Goal: Task Accomplishment & Management: Complete application form

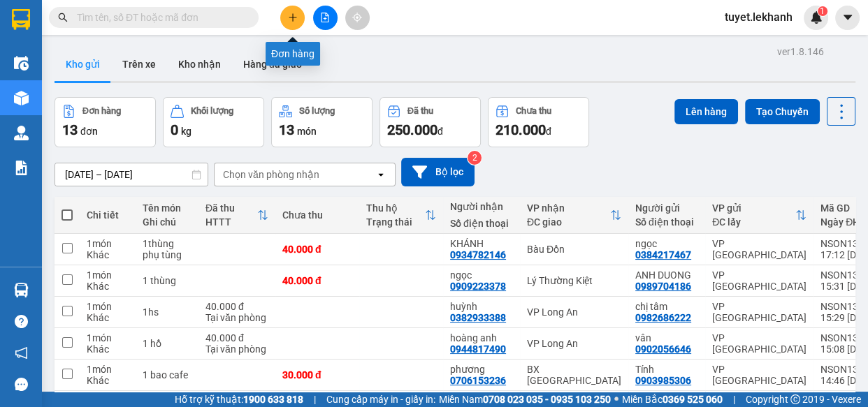
click at [295, 17] on icon "plus" at bounding box center [292, 17] width 8 height 1
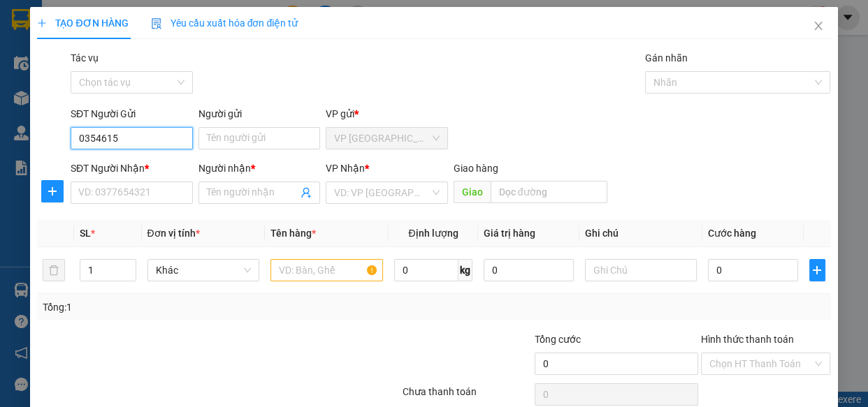
click at [131, 132] on input "0354615" at bounding box center [132, 138] width 122 height 22
click at [118, 134] on input "0354615" at bounding box center [132, 138] width 122 height 22
click at [95, 133] on input "0354615" at bounding box center [132, 138] width 122 height 22
click at [83, 135] on input "0354615" at bounding box center [132, 138] width 122 height 22
click at [98, 138] on input "0354615" at bounding box center [132, 138] width 122 height 22
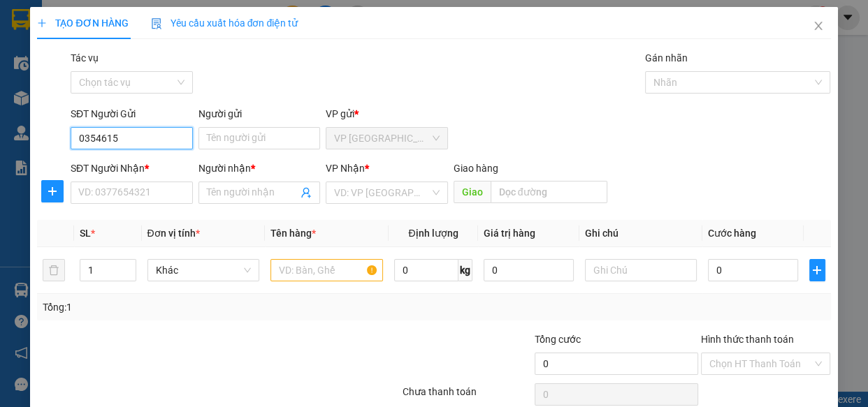
click at [103, 138] on input "0354615" at bounding box center [132, 138] width 122 height 22
click at [110, 138] on input "0354615" at bounding box center [132, 138] width 122 height 22
click at [98, 137] on input "0354615" at bounding box center [132, 138] width 122 height 22
click at [80, 140] on input "0354615" at bounding box center [132, 138] width 122 height 22
click at [117, 139] on input "0354615" at bounding box center [132, 138] width 122 height 22
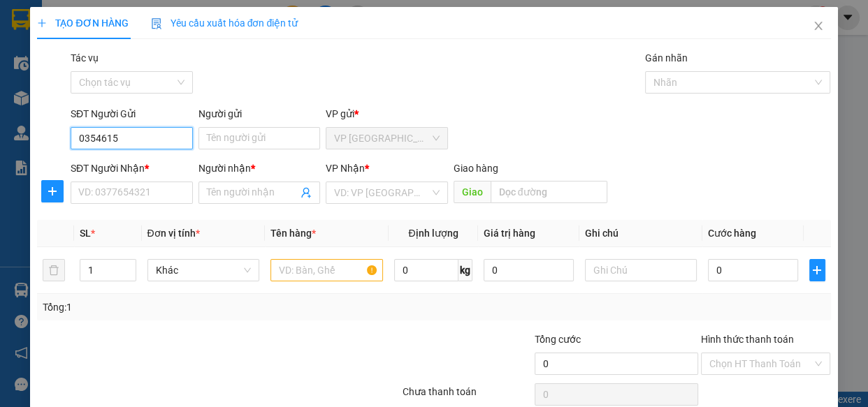
click at [123, 138] on input "0354615" at bounding box center [132, 138] width 122 height 22
click at [106, 136] on input "0354615" at bounding box center [132, 138] width 122 height 22
click at [92, 139] on input "0354615" at bounding box center [132, 138] width 122 height 22
click at [131, 140] on input "0354615" at bounding box center [132, 138] width 122 height 22
type input "0354175016"
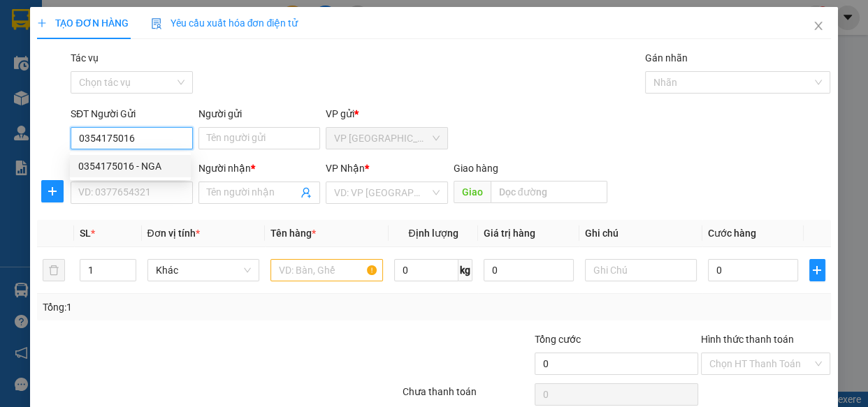
click at [163, 163] on div "0354175016 - NGA" at bounding box center [130, 166] width 104 height 15
type input "NGA"
type input "0913667786"
type input "THẮNG"
type input "80.000"
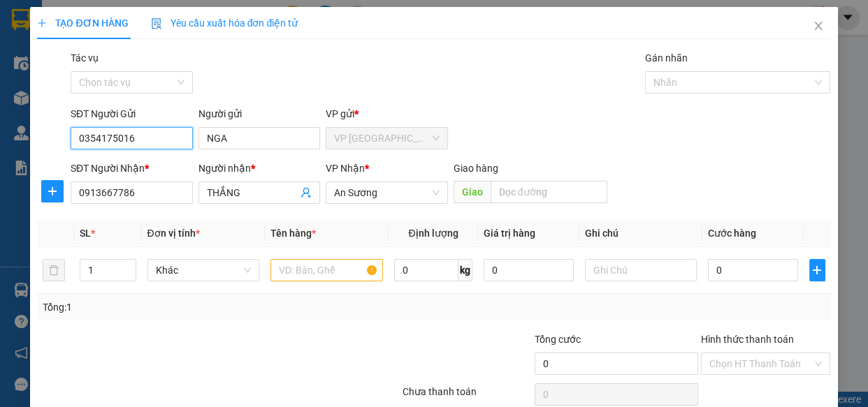
type input "80.000"
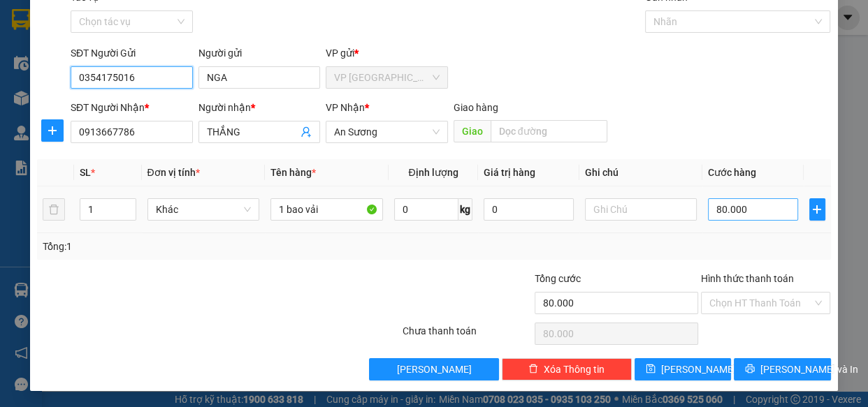
type input "0354175016"
click at [742, 209] on input "80.000" at bounding box center [753, 209] width 90 height 22
type input "6"
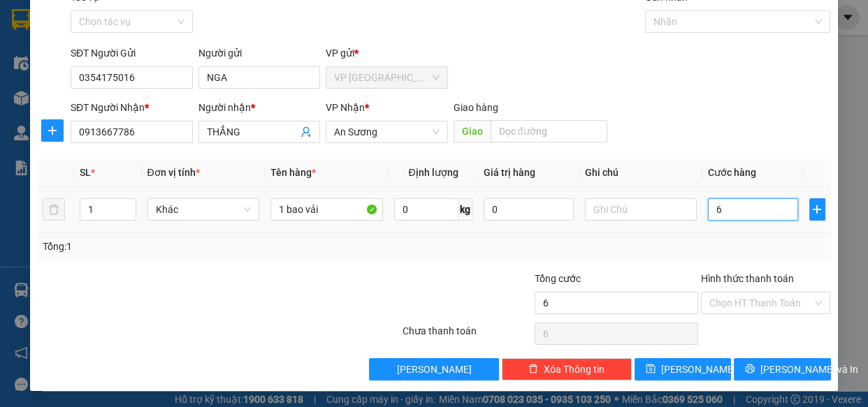
type input "60"
type input "600"
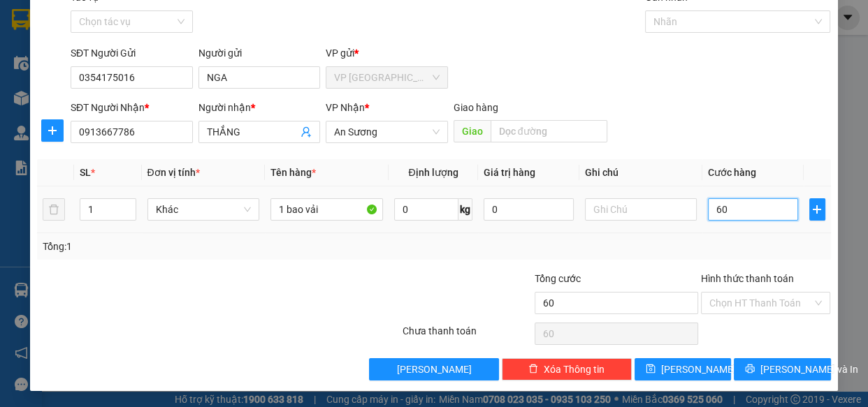
type input "600"
type input "6.000"
type input "60.000"
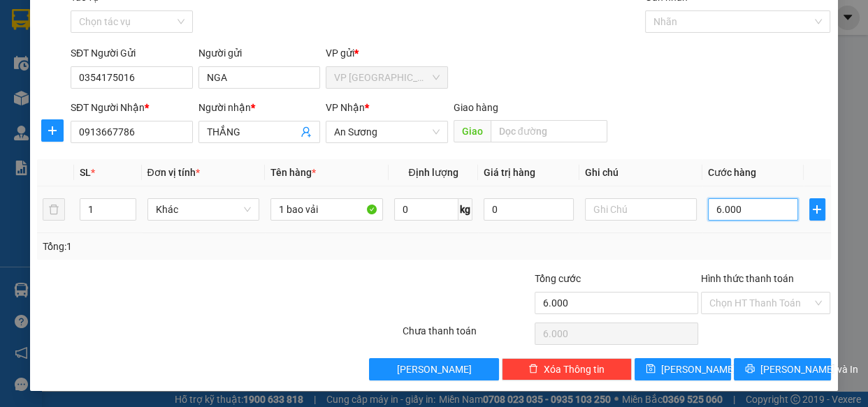
type input "60.000"
click at [739, 247] on div "Tổng: 1" at bounding box center [434, 246] width 782 height 15
click at [762, 296] on input "Hình thức thanh toán" at bounding box center [760, 303] width 103 height 21
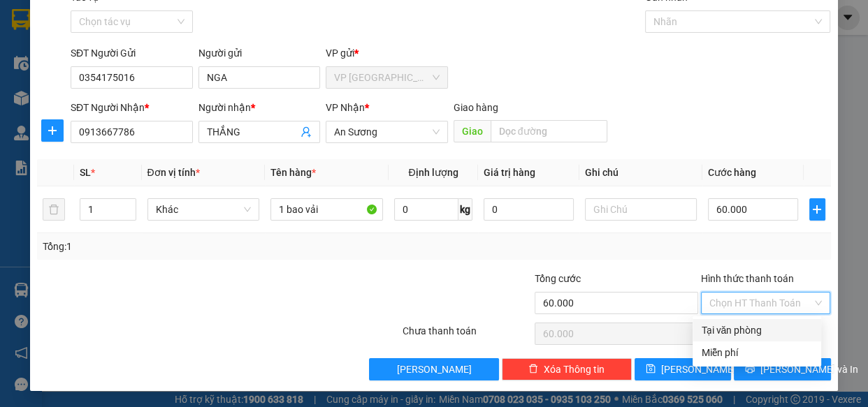
click at [764, 332] on div "Tại văn phòng" at bounding box center [757, 330] width 112 height 15
type input "0"
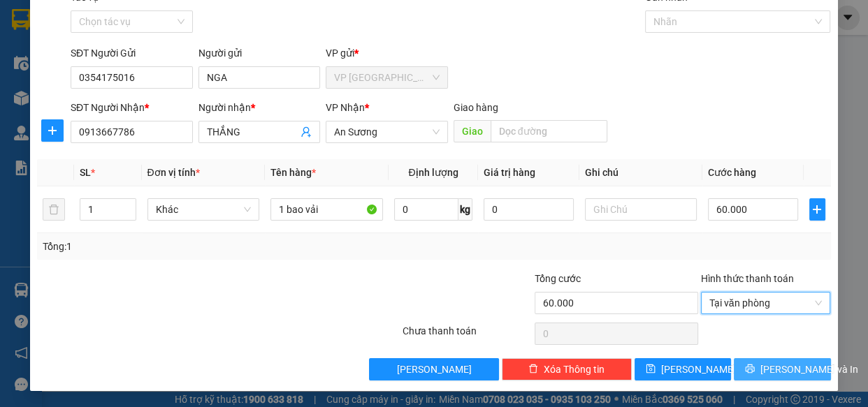
click at [756, 367] on button "[PERSON_NAME] và In" at bounding box center [781, 369] width 96 height 22
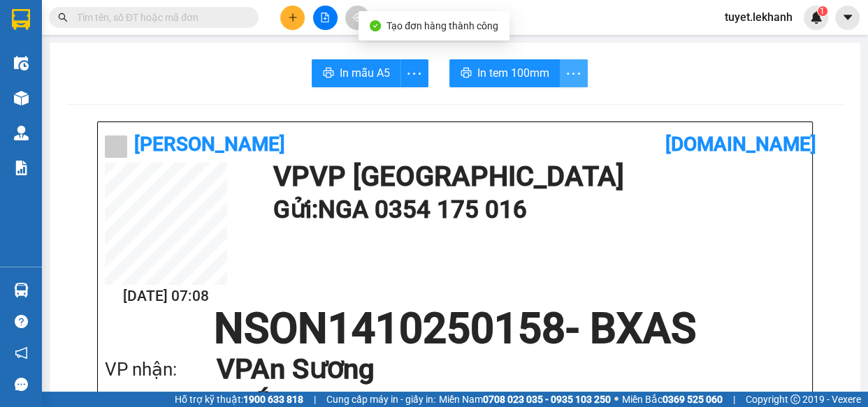
click at [564, 74] on icon "more" at bounding box center [572, 73] width 17 height 17
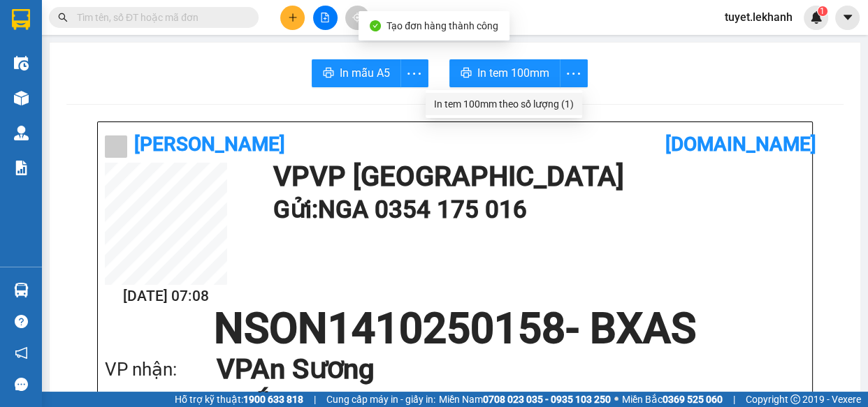
click at [569, 103] on div "In tem 100mm theo số lượng (1)" at bounding box center [504, 103] width 140 height 15
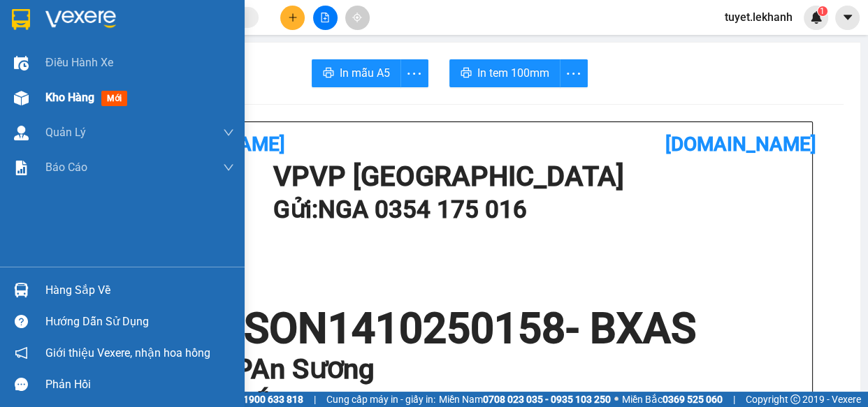
click at [17, 91] on img at bounding box center [21, 98] width 15 height 15
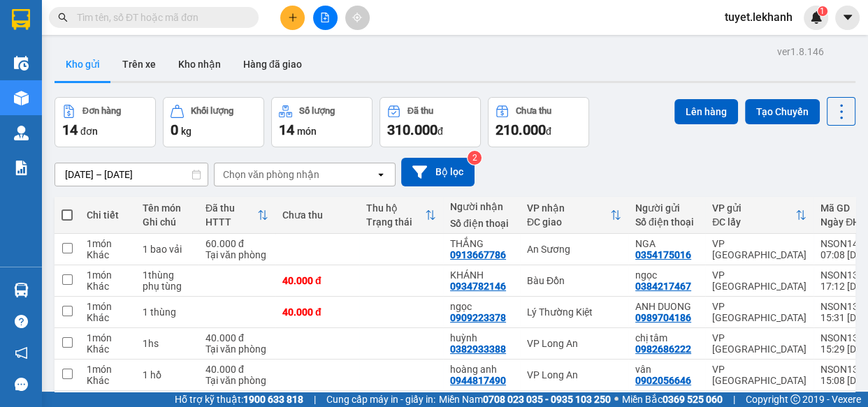
click at [183, 10] on input "text" at bounding box center [159, 17] width 165 height 15
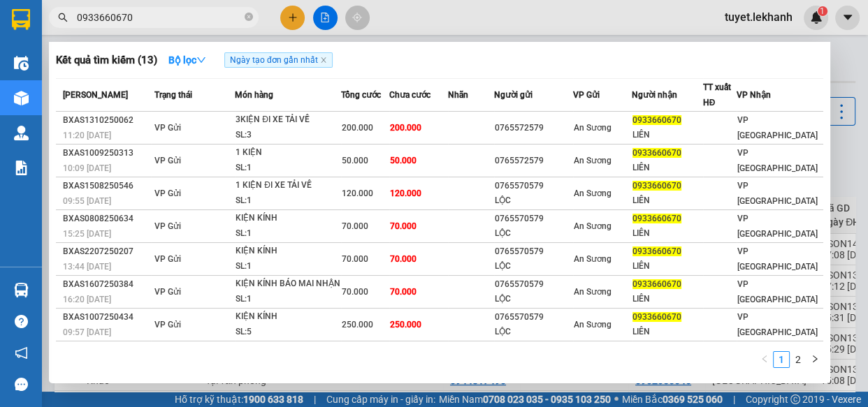
type input "0933660670"
click at [247, 17] on icon "close-circle" at bounding box center [248, 17] width 8 height 8
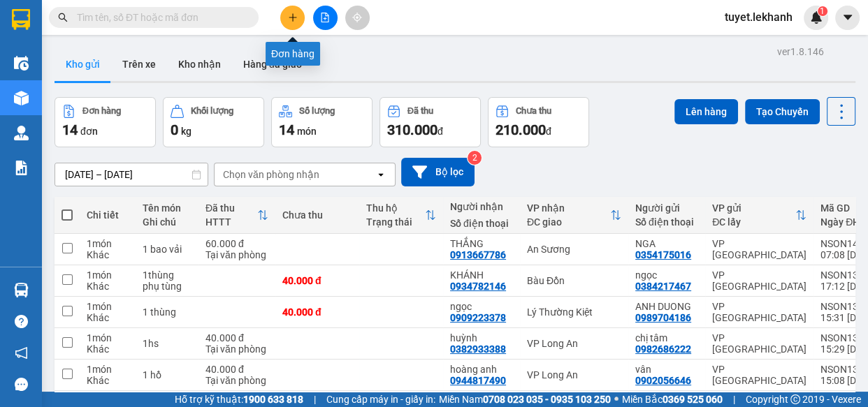
click at [293, 19] on icon "plus" at bounding box center [293, 18] width 10 height 10
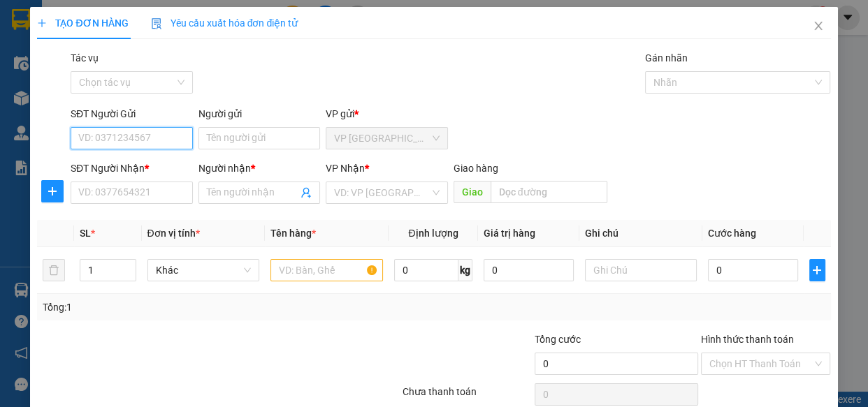
click at [152, 136] on input "SĐT Người Gửi" at bounding box center [132, 138] width 122 height 22
type input "0931253256"
click at [174, 156] on form "SĐT Người Gửi 0931253256 Người gửi Tên người gửi VP gửi * VP [GEOGRAPHIC_DATA][…" at bounding box center [433, 157] width 793 height 103
click at [133, 136] on input "0931253256" at bounding box center [132, 138] width 122 height 22
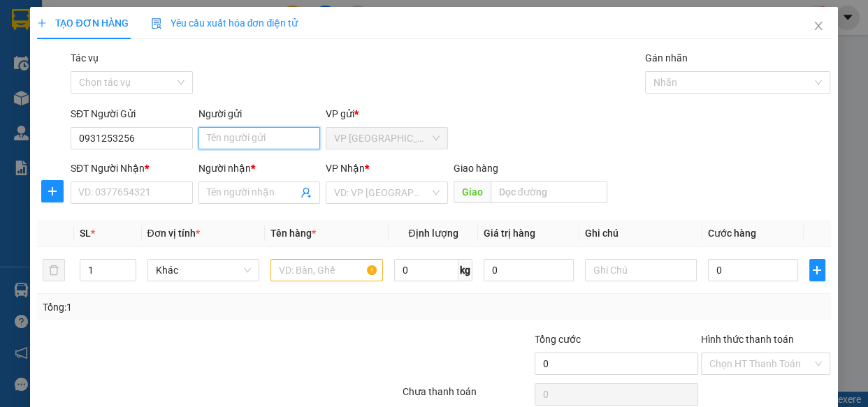
click at [210, 140] on input "Người gửi" at bounding box center [259, 138] width 122 height 22
type input "h"
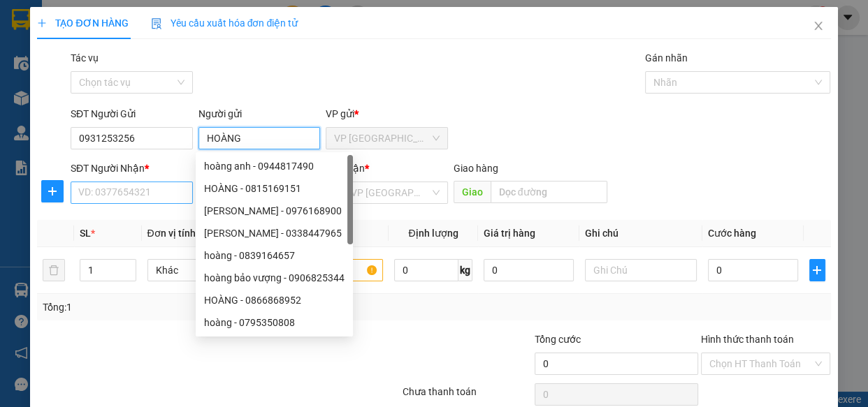
type input "HOÀNG"
click at [128, 193] on input "SĐT Người Nhận *" at bounding box center [132, 193] width 122 height 22
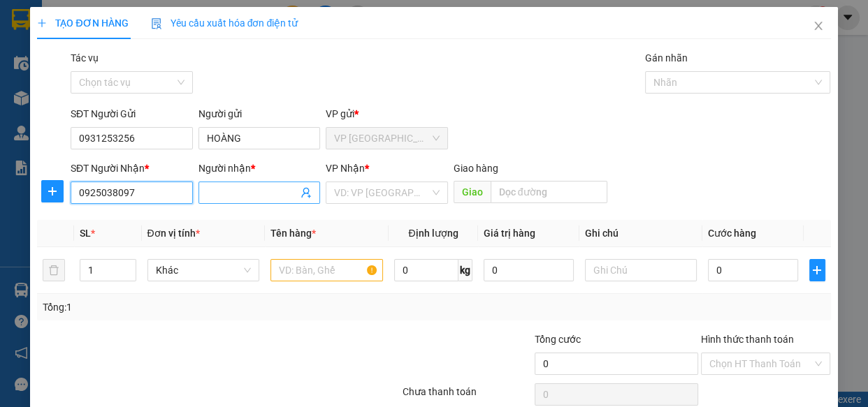
type input "0925038097"
click at [227, 193] on input "Người nhận *" at bounding box center [253, 192] width 92 height 15
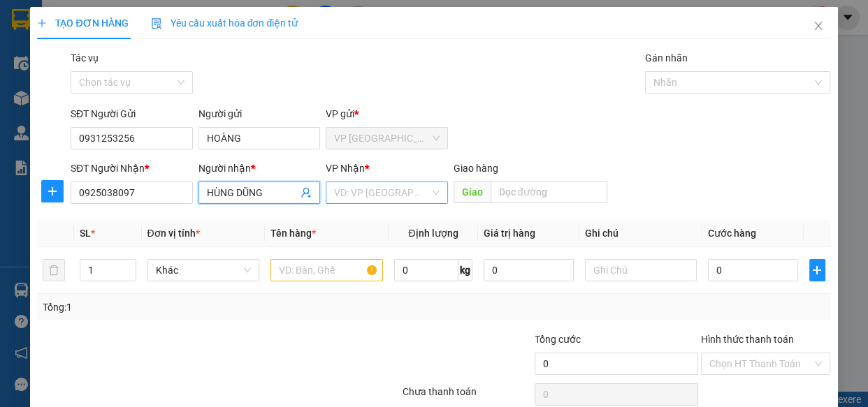
type input "HÙNG DŨNG"
click at [391, 192] on input "search" at bounding box center [382, 192] width 96 height 21
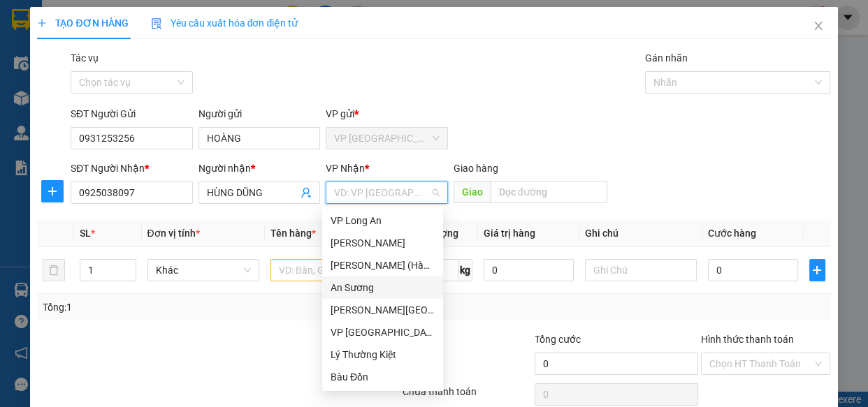
click at [349, 291] on div "An Sương" at bounding box center [382, 287] width 104 height 15
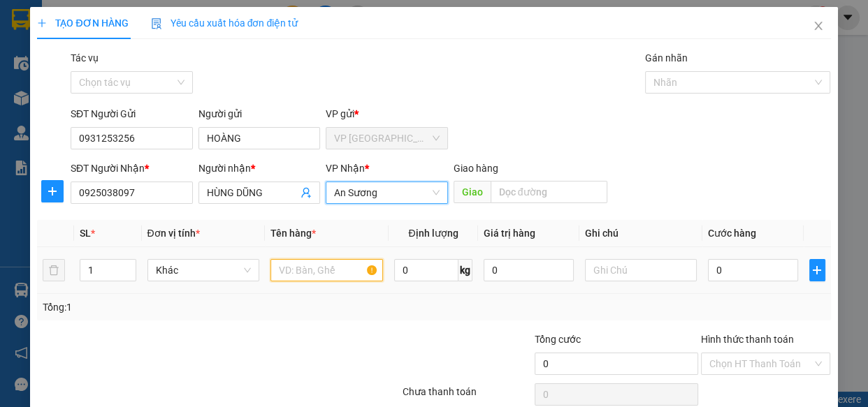
click at [323, 272] on input "text" at bounding box center [326, 270] width 112 height 22
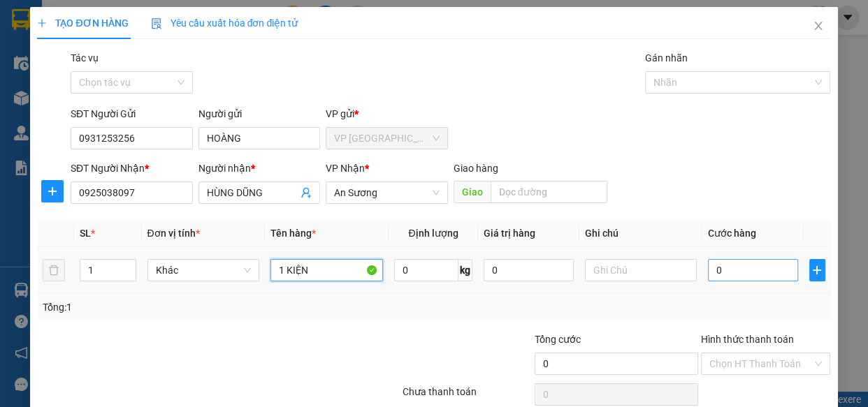
type input "1 KIỆN"
click at [719, 265] on input "0" at bounding box center [753, 270] width 90 height 22
type input "4"
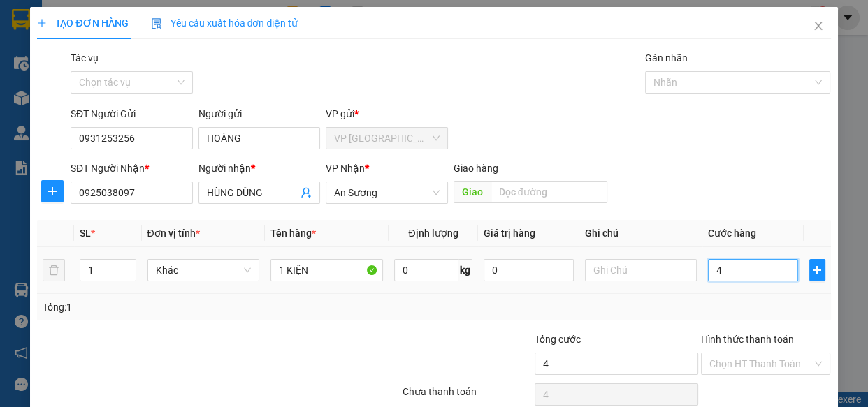
type input "40"
type input "400"
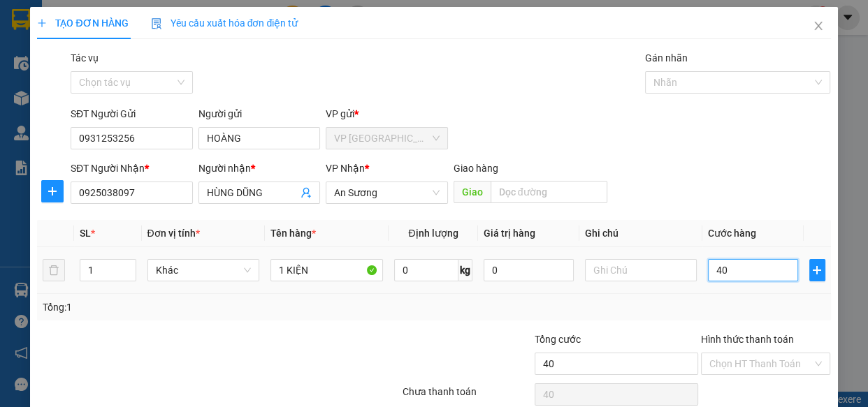
type input "400"
type input "4.000"
type input "40.000"
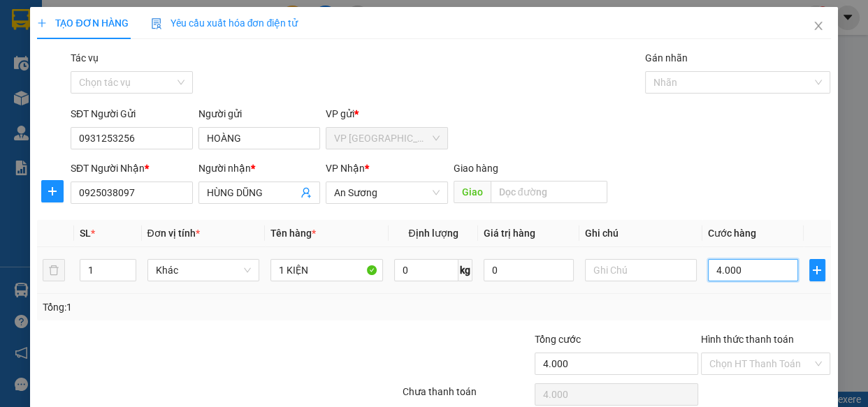
type input "40.000"
click at [773, 292] on td "40.000" at bounding box center [752, 270] width 101 height 47
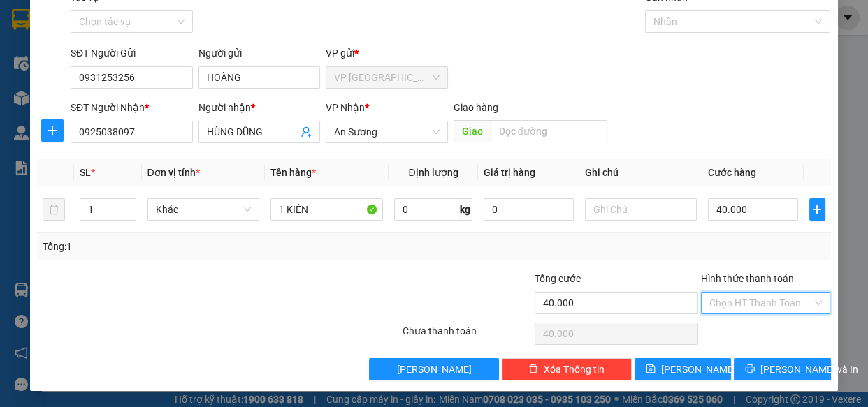
click at [773, 297] on input "Hình thức thanh toán" at bounding box center [760, 303] width 103 height 21
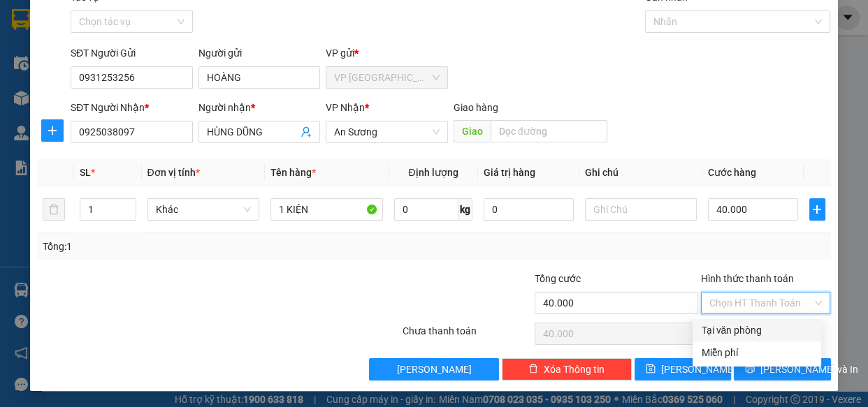
click at [750, 333] on div "Tại văn phòng" at bounding box center [757, 330] width 112 height 15
type input "0"
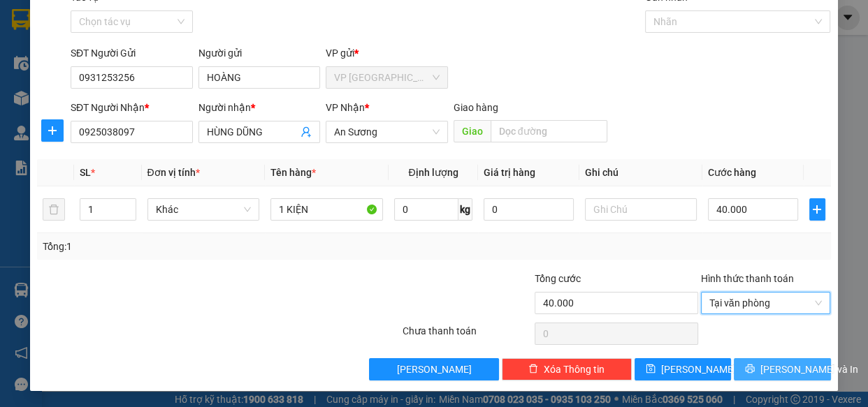
click at [767, 369] on span "[PERSON_NAME] và In" at bounding box center [809, 369] width 98 height 15
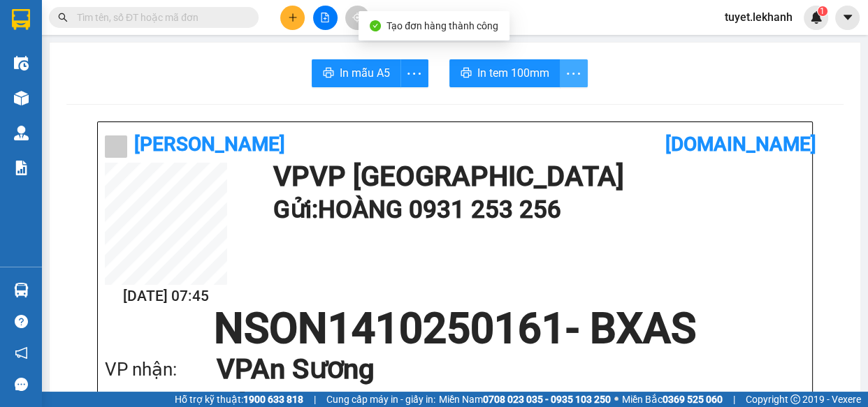
click at [560, 68] on span "more" at bounding box center [573, 73] width 27 height 17
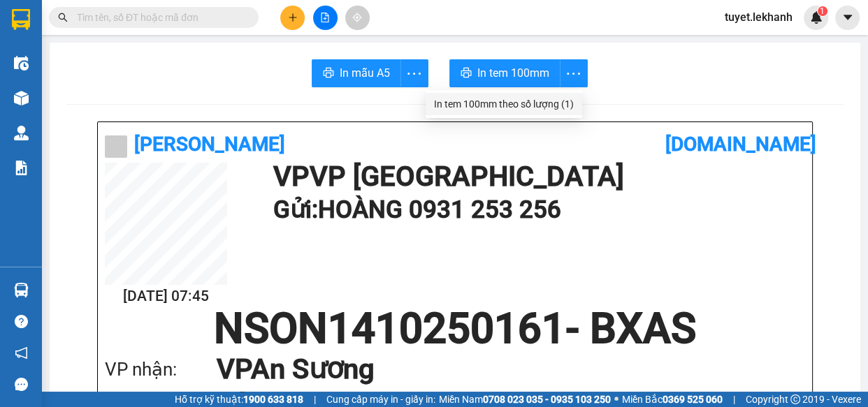
click at [562, 103] on div "In tem 100mm theo số lượng (1)" at bounding box center [504, 103] width 140 height 15
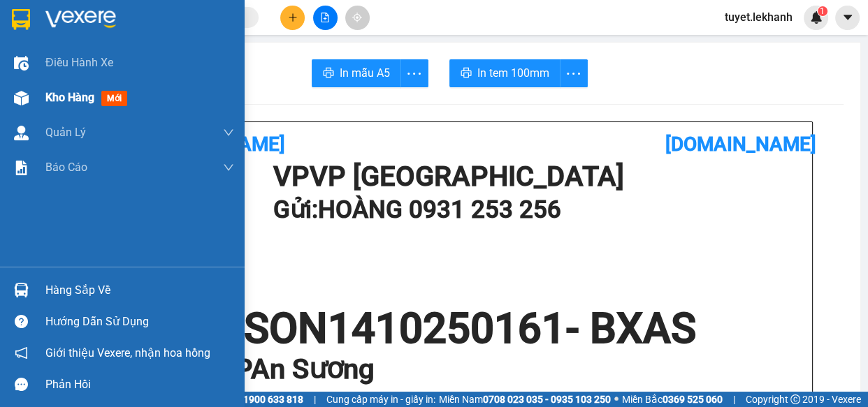
click at [23, 91] on img at bounding box center [21, 98] width 15 height 15
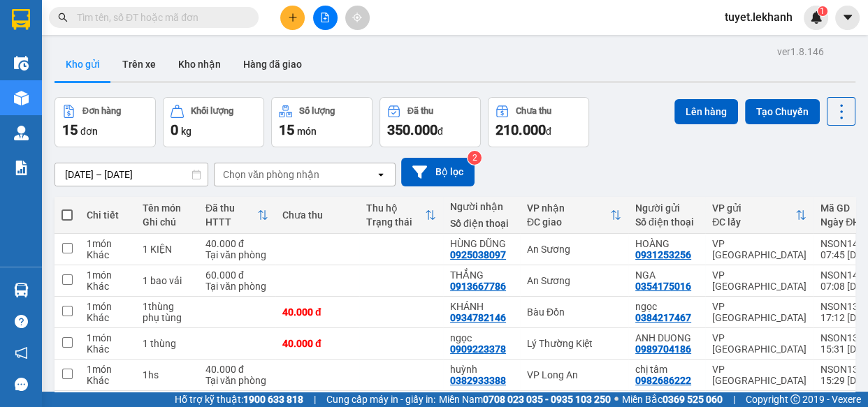
click at [295, 14] on icon "plus" at bounding box center [293, 18] width 10 height 10
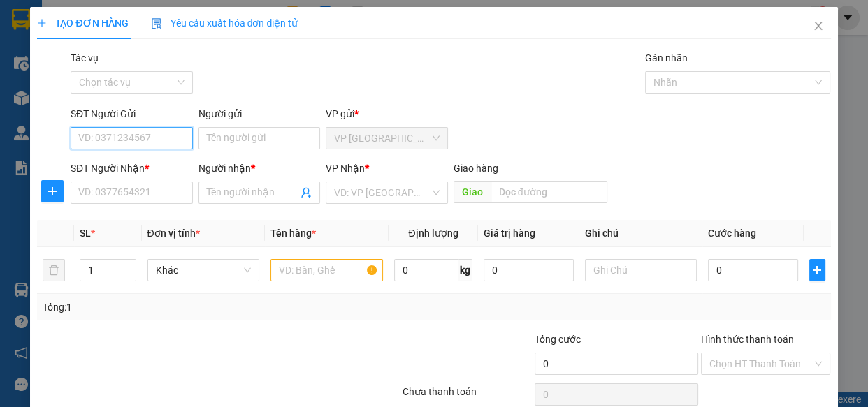
click at [153, 143] on input "SĐT Người Gửi" at bounding box center [132, 138] width 122 height 22
click at [159, 160] on div "0989704186 - ANH DUONG" at bounding box center [137, 166] width 119 height 15
type input "0989704186"
type input "ANH DUONG"
type input "0909223378"
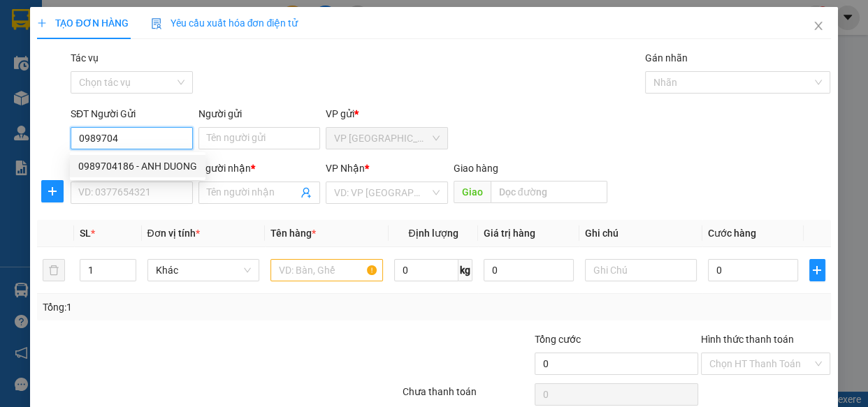
type input "ngọc"
type input "40.000"
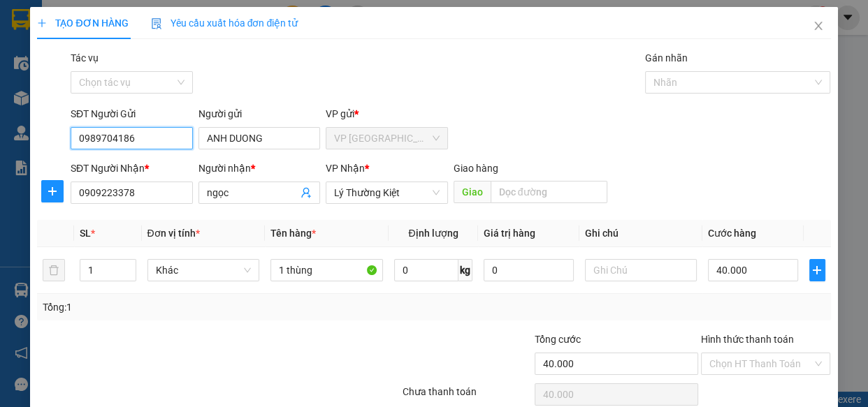
type input "0989704186"
click at [218, 219] on div "Transit Pickup Surcharge Ids Transit Deliver Surcharge Ids Transit Deliver Surc…" at bounding box center [433, 245] width 793 height 391
click at [155, 199] on input "0909223378" at bounding box center [132, 193] width 122 height 22
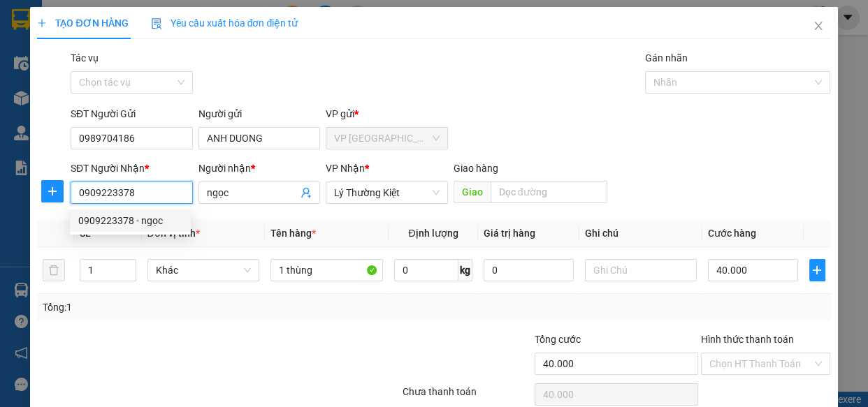
drag, startPoint x: 153, startPoint y: 198, endPoint x: 64, endPoint y: 198, distance: 88.7
click at [64, 198] on div "SĐT Người Nhận * 0909223378 Người nhận * ngọc VP Nhận * Lý Thường Kiệt Giao…" at bounding box center [434, 185] width 796 height 49
click at [254, 207] on div "Người nhận * ngọc" at bounding box center [259, 185] width 122 height 49
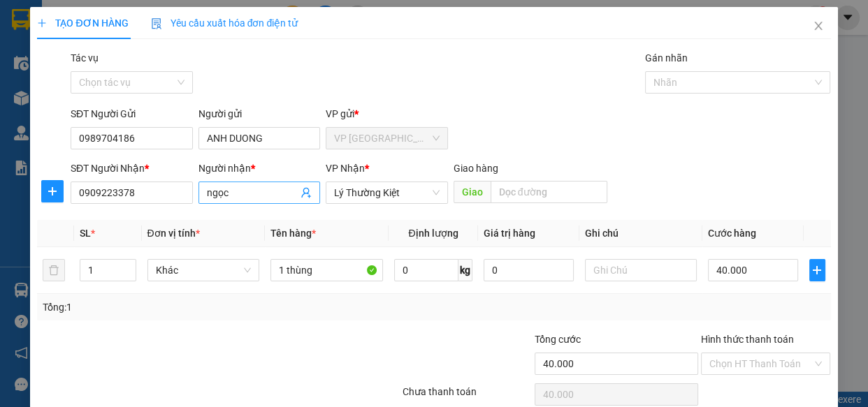
click at [302, 194] on icon "user-add" at bounding box center [305, 192] width 11 height 11
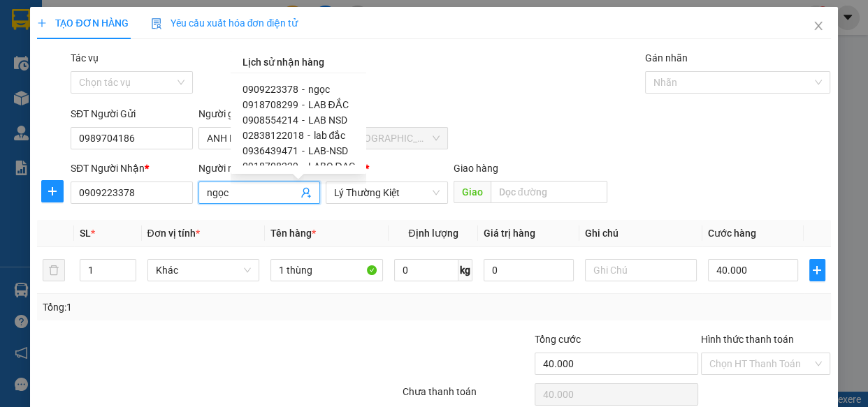
click at [318, 106] on span "LAB ĐẮC" at bounding box center [327, 104] width 41 height 11
type input "0918708299"
type input "LAB ĐẮC"
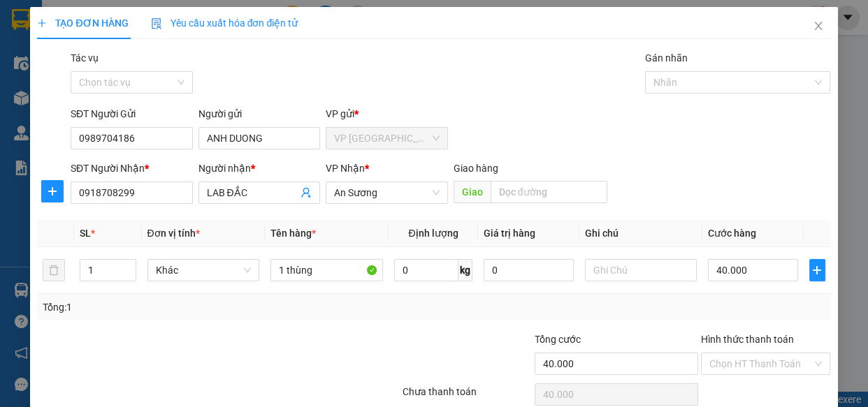
click at [306, 213] on div "Transit Pickup Surcharge Ids Transit Deliver Surcharge Ids Transit Deliver Surc…" at bounding box center [433, 245] width 793 height 391
click at [301, 191] on icon "user-add" at bounding box center [305, 192] width 11 height 11
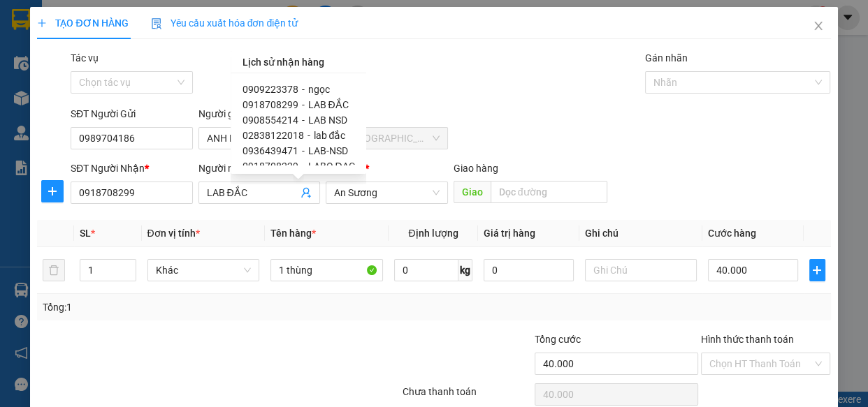
drag, startPoint x: 315, startPoint y: 214, endPoint x: 290, endPoint y: 211, distance: 25.3
click at [314, 214] on div "Transit Pickup Surcharge Ids Transit Deliver Surcharge Ids Transit Deliver Surc…" at bounding box center [433, 245] width 793 height 391
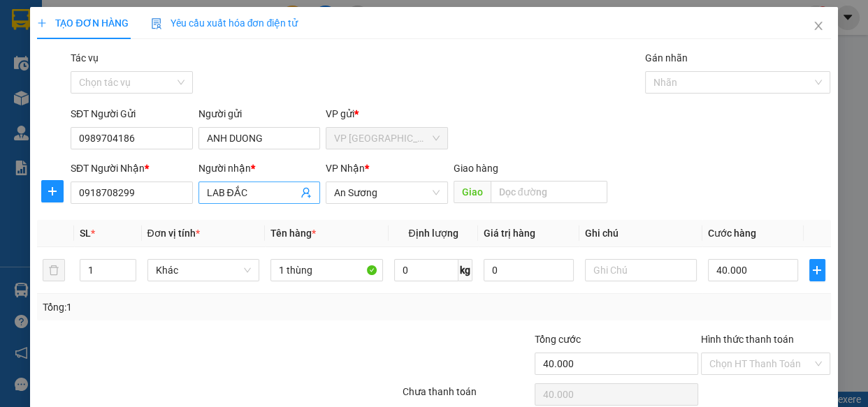
click at [301, 191] on icon "user-add" at bounding box center [305, 192] width 11 height 11
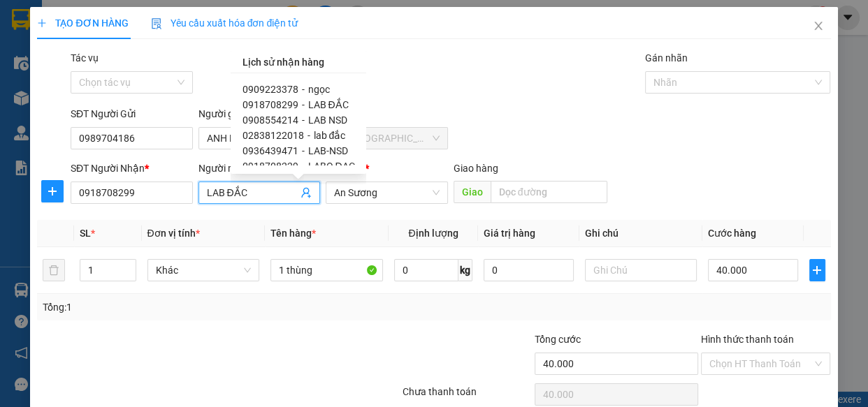
click at [317, 103] on span "LAB ĐẮC" at bounding box center [327, 104] width 41 height 11
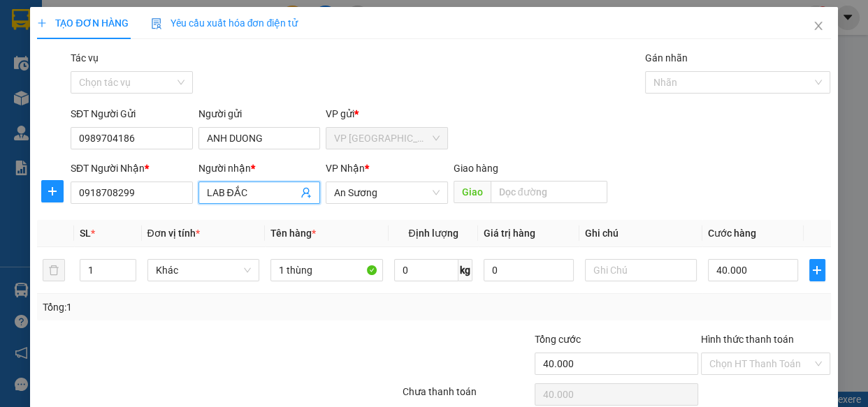
click at [335, 216] on div "Transit Pickup Surcharge Ids Transit Deliver Surcharge Ids Transit Deliver Surc…" at bounding box center [433, 245] width 793 height 391
click at [752, 275] on input "40.000" at bounding box center [753, 270] width 90 height 22
type input "3"
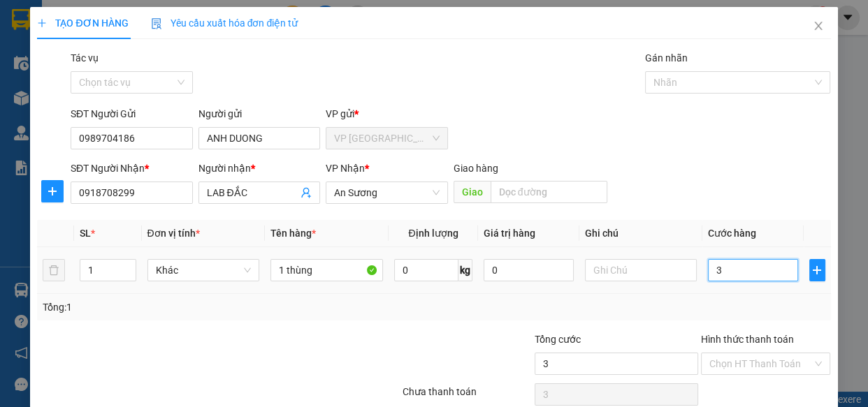
type input "30"
type input "300"
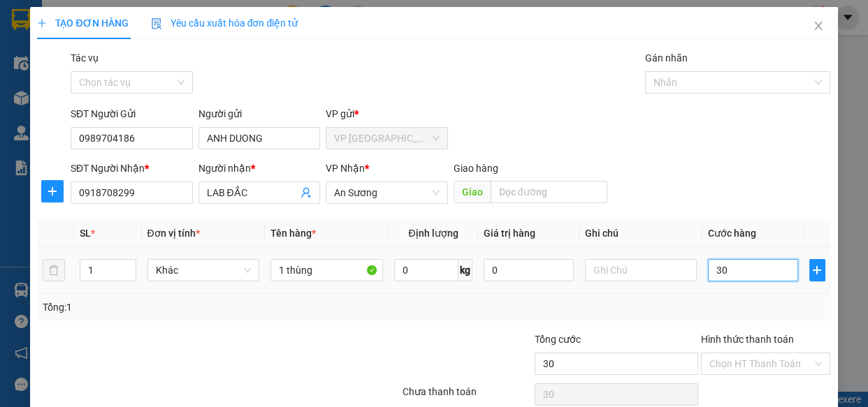
type input "300"
type input "3.000"
type input "30.000"
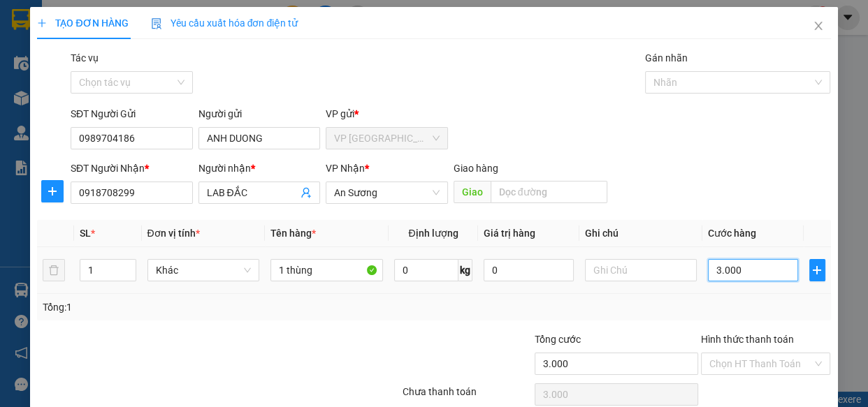
type input "30.000"
click at [763, 295] on div "Tổng: 1" at bounding box center [433, 307] width 793 height 27
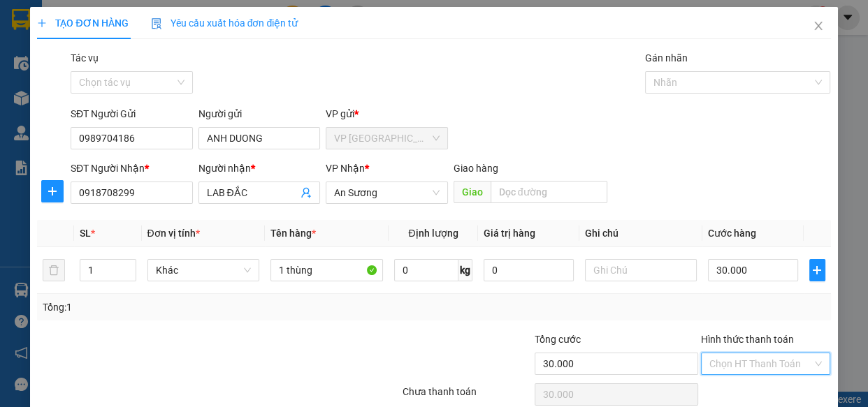
click at [779, 359] on input "Hình thức thanh toán" at bounding box center [760, 363] width 103 height 21
click at [756, 311] on div "Tại văn phòng" at bounding box center [757, 312] width 112 height 15
type input "0"
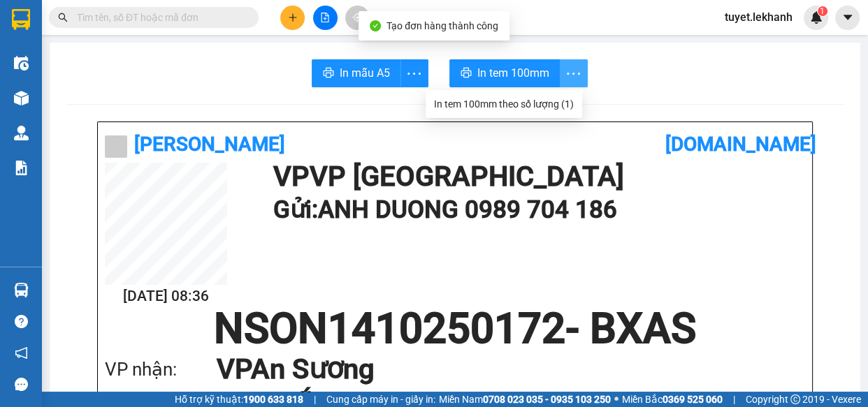
click at [571, 70] on icon "more" at bounding box center [572, 73] width 17 height 17
click at [568, 104] on div "In tem 100mm theo số lượng (1)" at bounding box center [504, 103] width 140 height 15
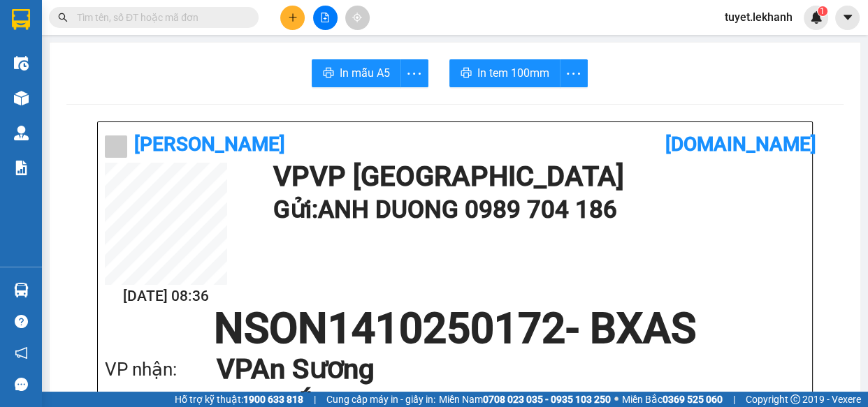
click at [191, 11] on input "text" at bounding box center [159, 17] width 165 height 15
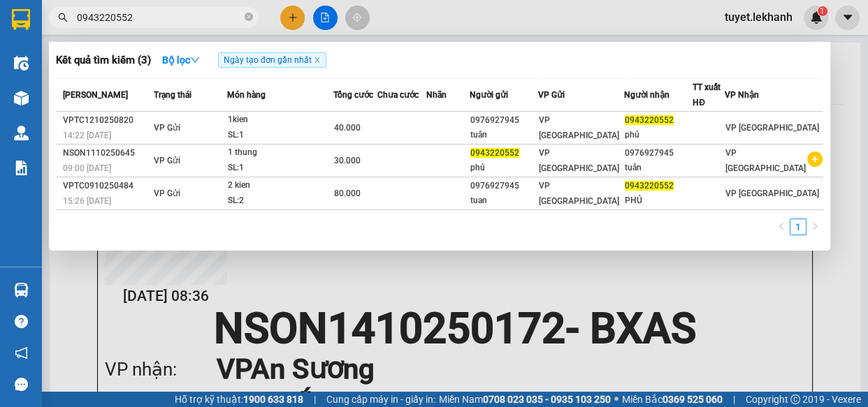
type input "0943220552"
click at [249, 15] on icon "close-circle" at bounding box center [248, 17] width 8 height 8
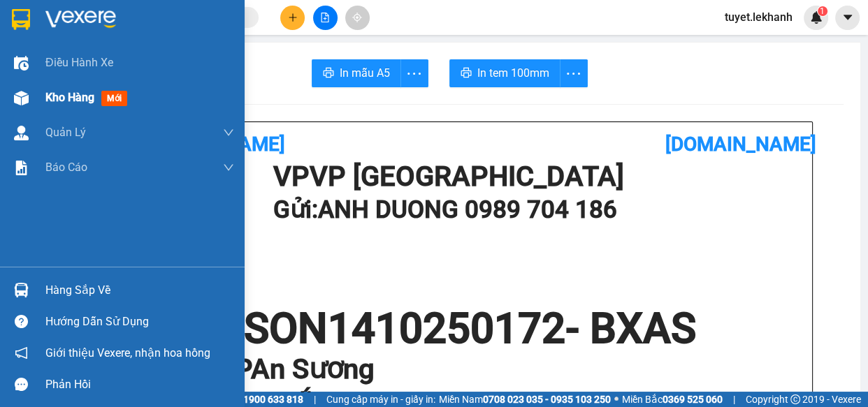
click at [17, 98] on img at bounding box center [21, 98] width 15 height 15
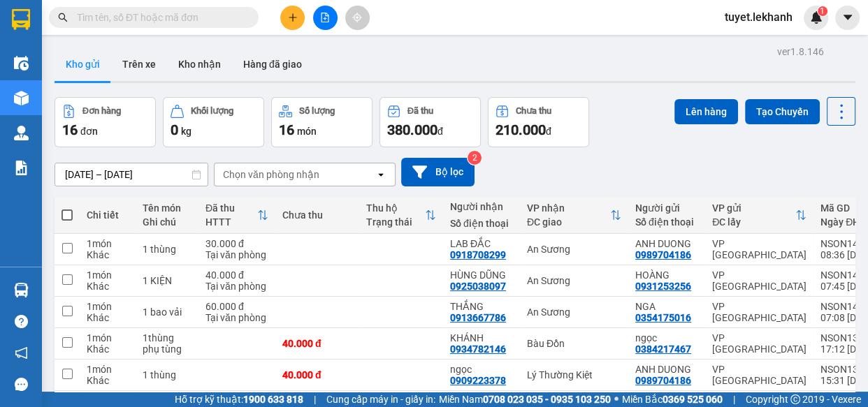
click at [71, 149] on div "ver 1.8.146 Kho gửi Trên xe Kho nhận Hàng đã giao Đơn hàng 16 đơn Khối lượng 0 …" at bounding box center [455, 320] width 812 height 557
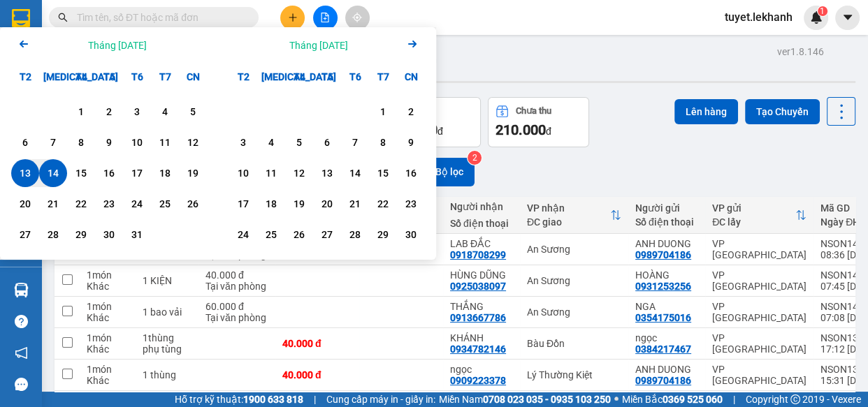
click at [57, 165] on div "14" at bounding box center [53, 173] width 20 height 17
click at [54, 165] on div "14" at bounding box center [53, 173] width 20 height 17
type input "[DATE] – [DATE]"
